Goal: Obtain resource: Obtain resource

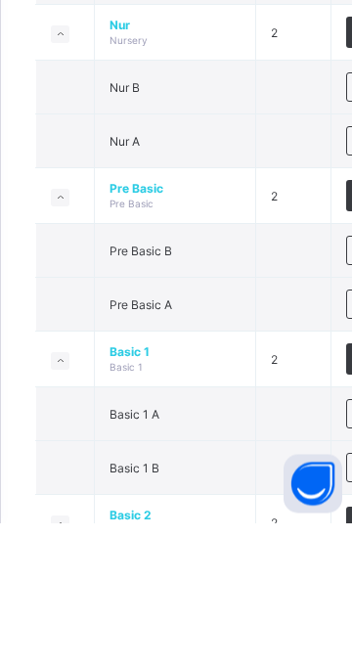
scroll to position [261, 0]
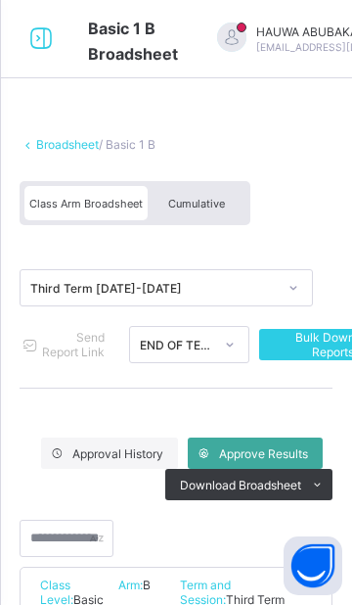
click at [204, 201] on span "Cumulative" at bounding box center [196, 204] width 57 height 14
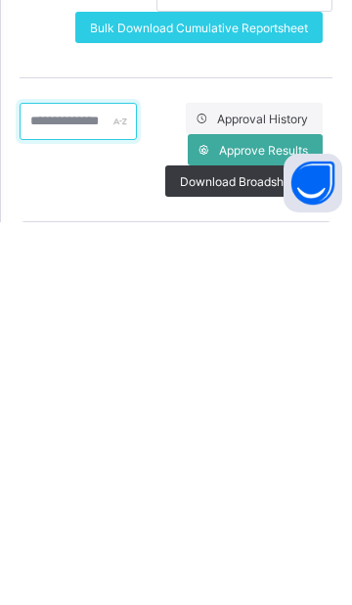
click at [135, 499] on input "text" at bounding box center [78, 503] width 117 height 37
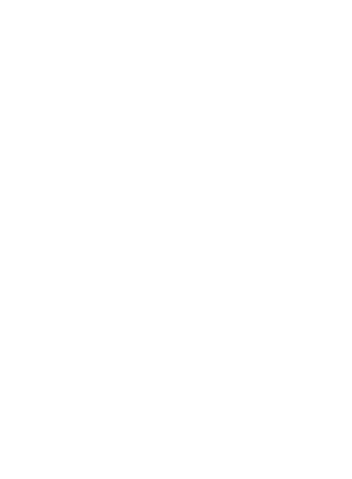
scroll to position [87, 0]
type input "***"
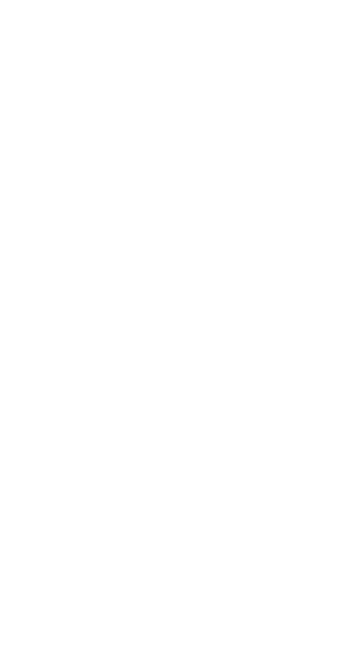
scroll to position [0, 0]
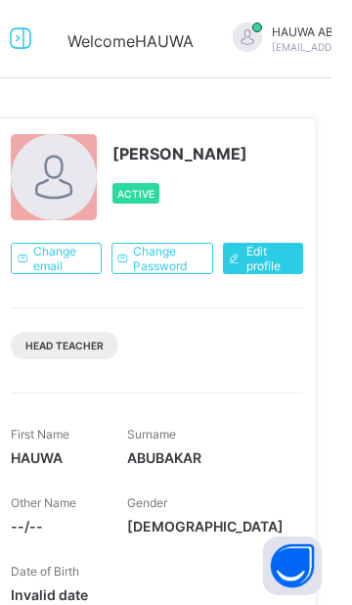
click at [43, 45] on icon at bounding box center [40, 38] width 33 height 28
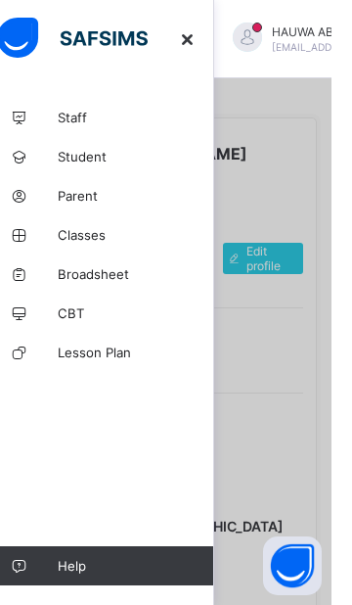
click at [166, 269] on span "Broadsheet" at bounding box center [156, 274] width 157 height 16
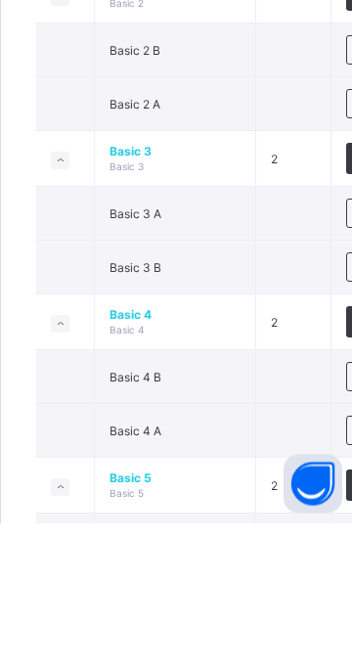
scroll to position [787, 0]
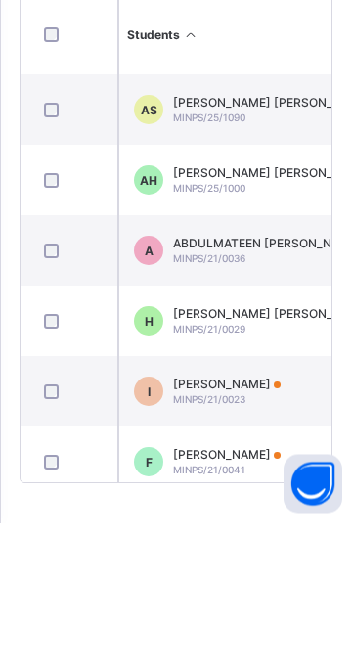
scroll to position [221, 0]
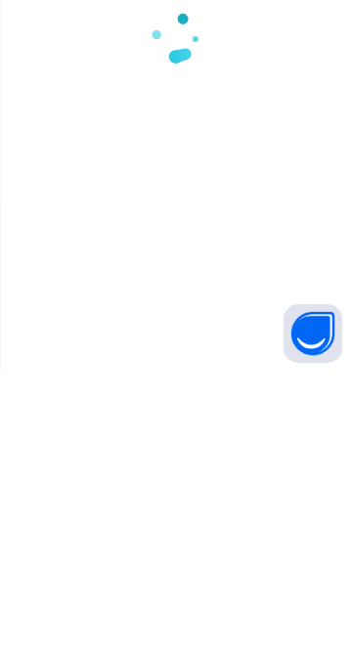
click at [217, 223] on div at bounding box center [176, 335] width 352 height 671
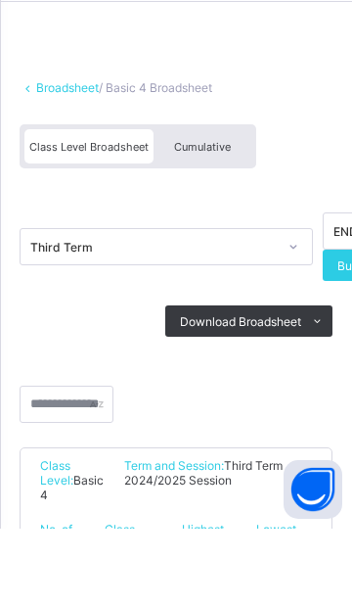
click at [217, 223] on span "Cumulative" at bounding box center [202, 223] width 57 height 14
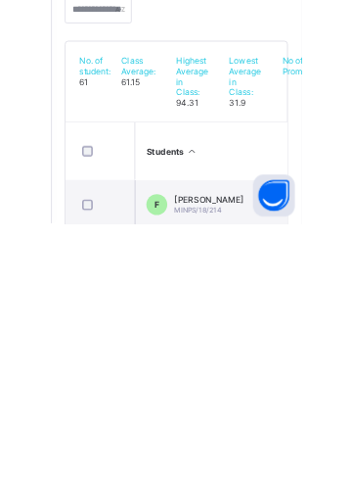
scroll to position [146, 0]
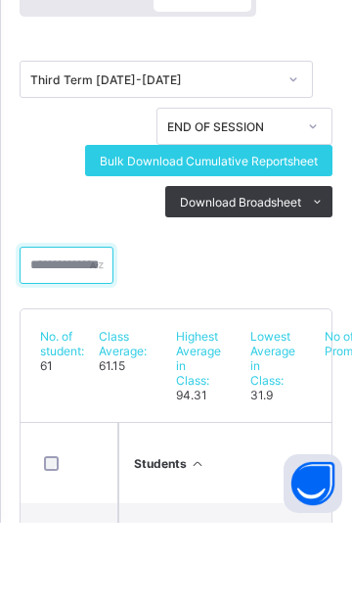
click at [85, 346] on input "text" at bounding box center [67, 347] width 94 height 37
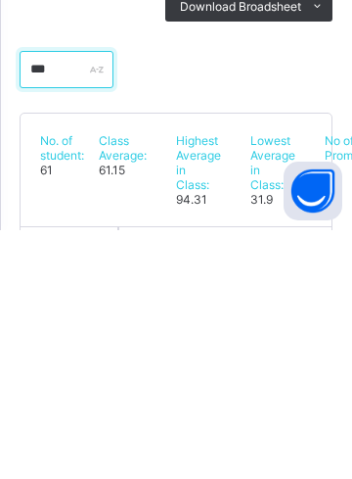
scroll to position [182, 0]
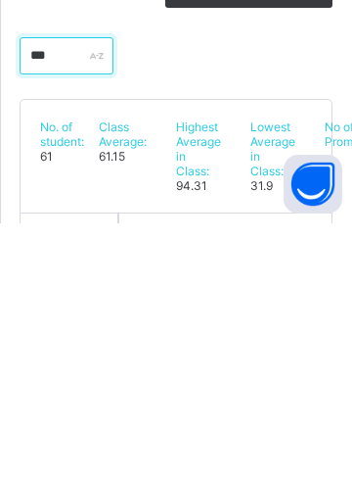
type input "***"
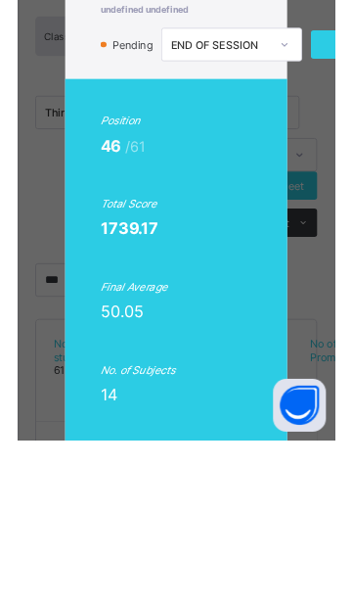
scroll to position [0, 2]
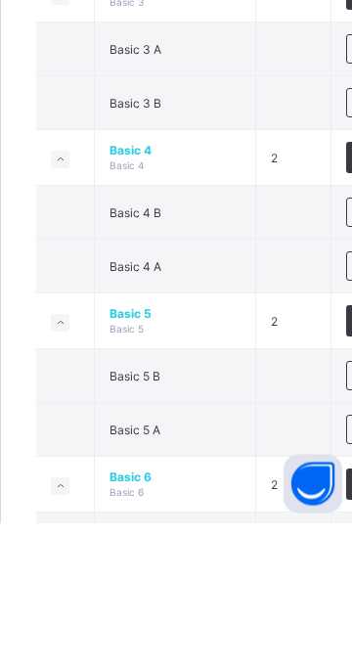
scroll to position [951, 0]
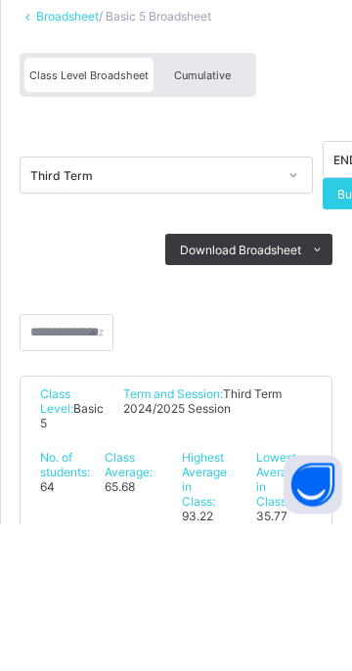
click at [211, 222] on span "Cumulative" at bounding box center [202, 223] width 57 height 14
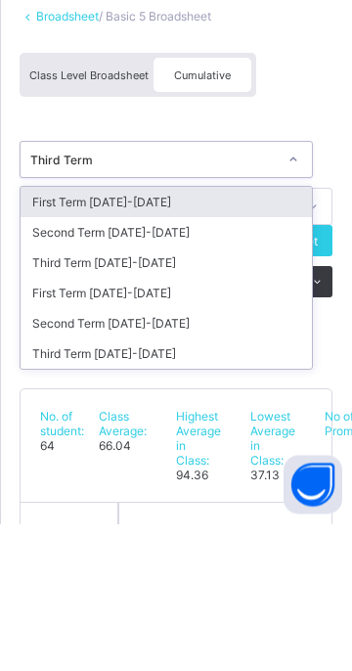
click at [158, 502] on div "Third Term [DATE]-[DATE]" at bounding box center [167, 501] width 292 height 30
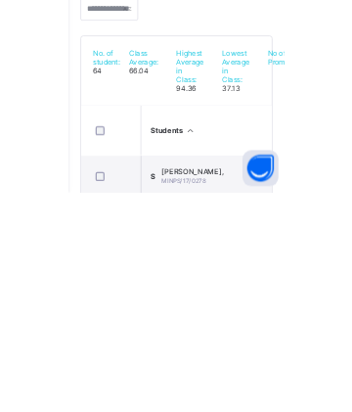
scroll to position [146, 0]
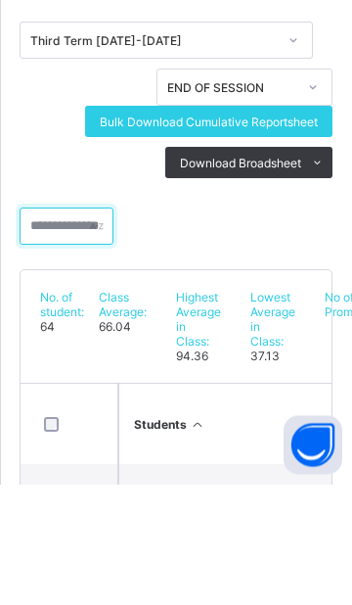
click at [70, 350] on input "text" at bounding box center [67, 347] width 94 height 37
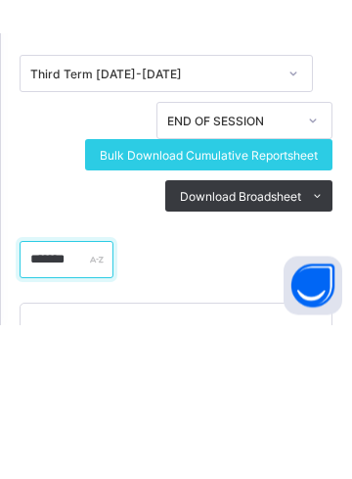
scroll to position [82, 0]
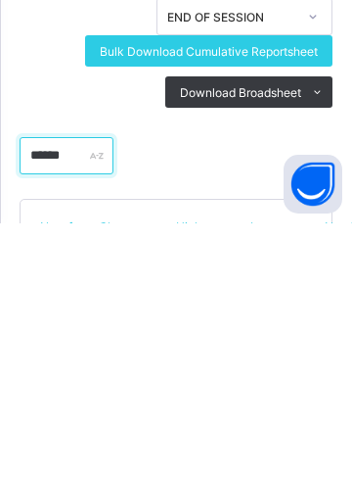
type input "******"
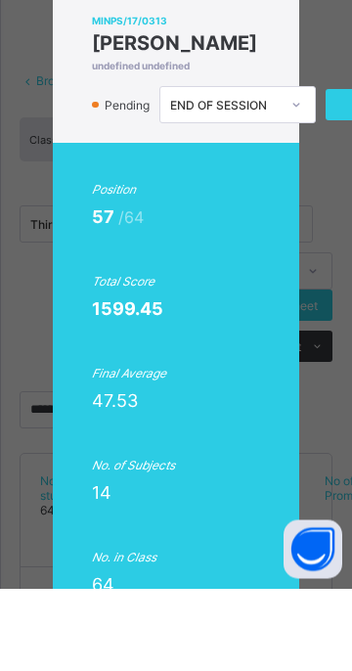
scroll to position [0, 2]
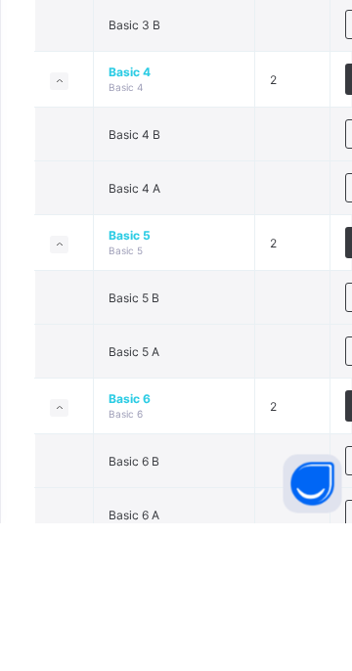
scroll to position [1027, 0]
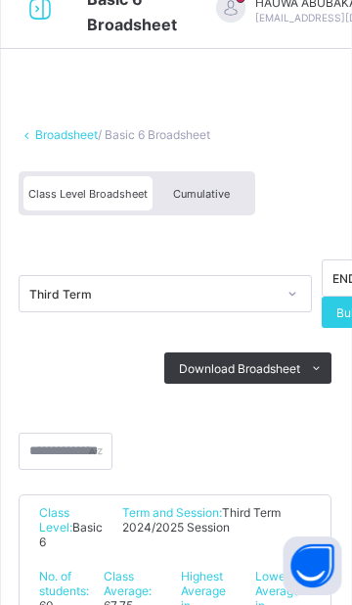
scroll to position [24, 0]
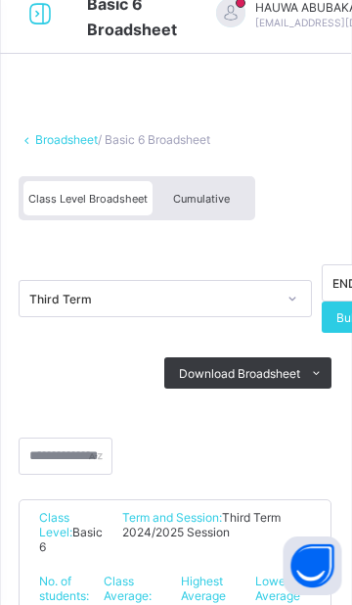
click at [216, 211] on div "Cumulative" at bounding box center [203, 198] width 98 height 34
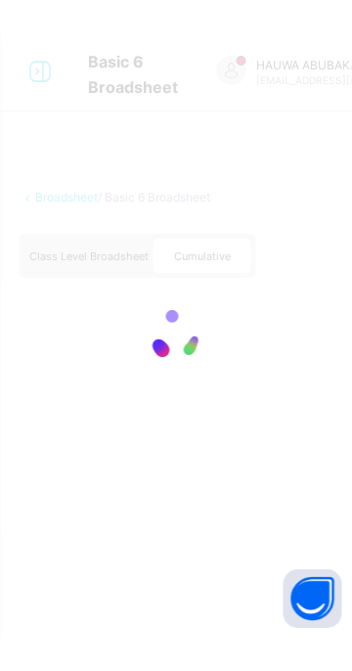
scroll to position [0, 0]
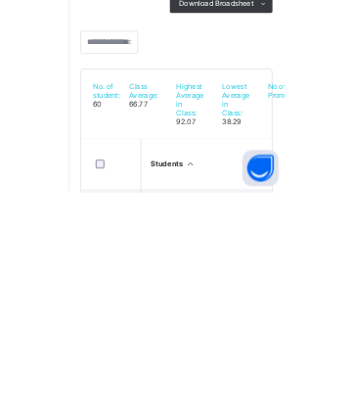
scroll to position [146, 0]
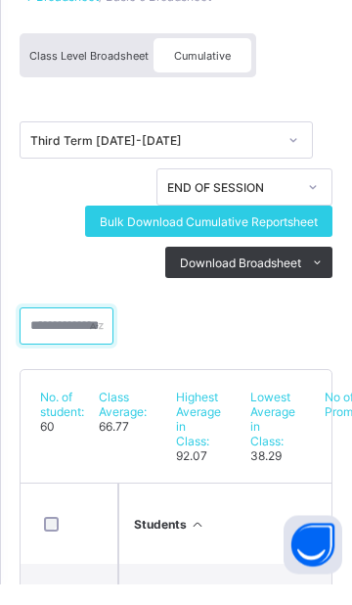
click at [95, 352] on input "text" at bounding box center [67, 347] width 94 height 37
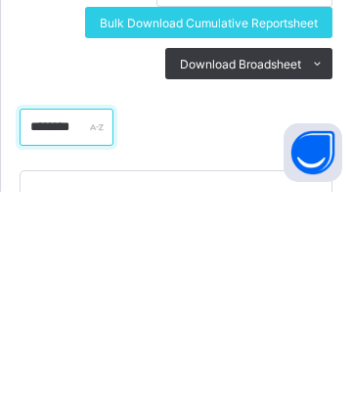
type input "********"
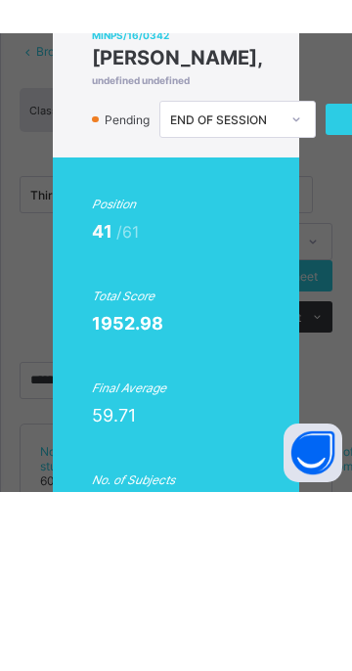
scroll to position [0, 2]
